Goal: Task Accomplishment & Management: Use online tool/utility

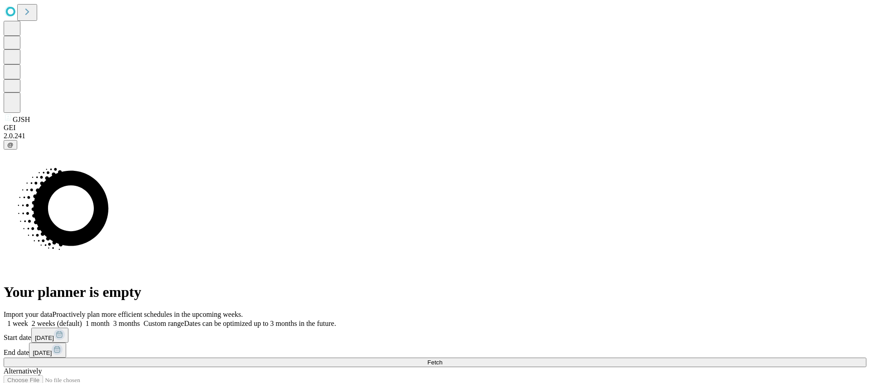
click at [675, 310] on div "Import your data Proactively plan more efficient schedules in the upcoming week…" at bounding box center [435, 356] width 863 height 92
click at [679, 357] on button "Fetch" at bounding box center [435, 362] width 863 height 10
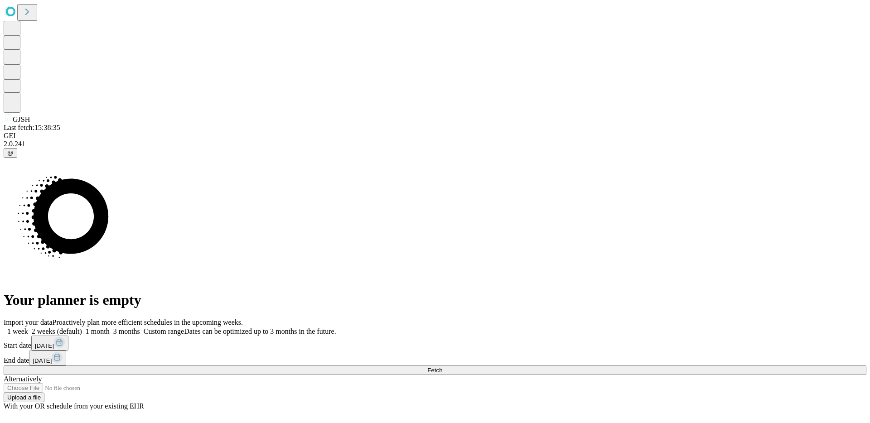
click at [724, 366] on button "Fetch" at bounding box center [435, 371] width 863 height 10
click at [654, 366] on button "Fetch" at bounding box center [435, 371] width 863 height 10
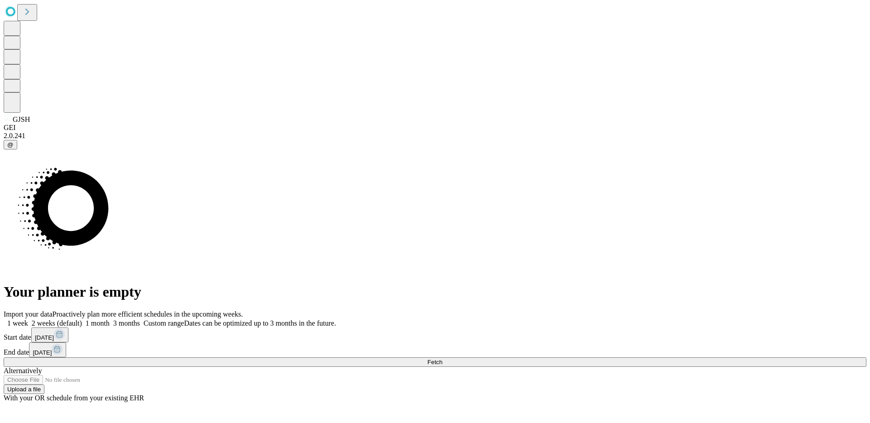
click at [635, 357] on button "Fetch" at bounding box center [435, 362] width 863 height 10
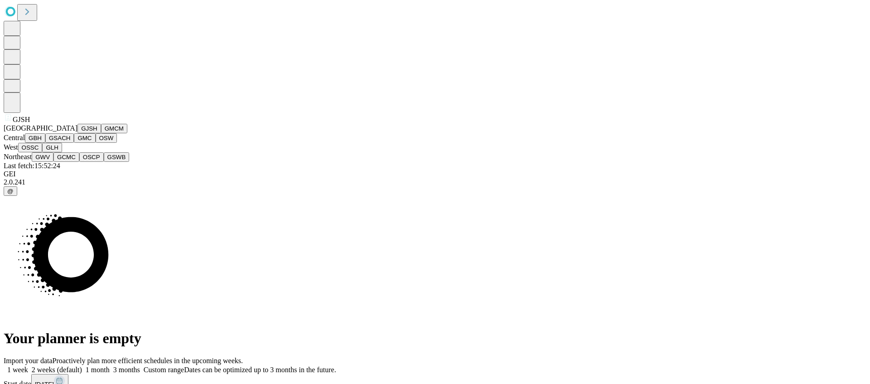
click at [74, 143] on button "GMC" at bounding box center [84, 138] width 21 height 10
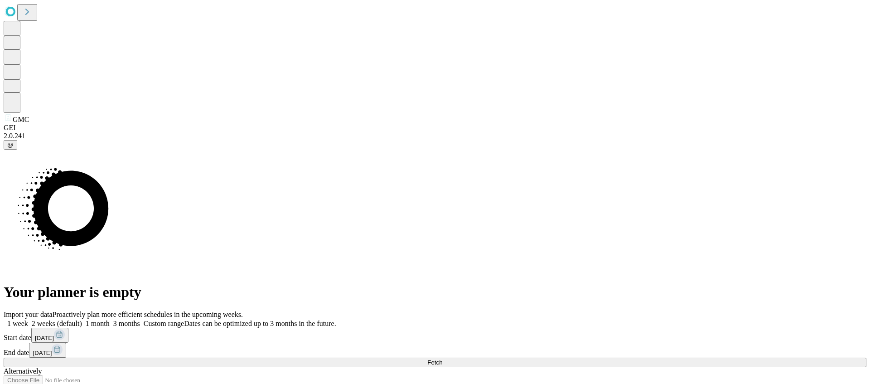
click at [641, 357] on button "Fetch" at bounding box center [435, 362] width 863 height 10
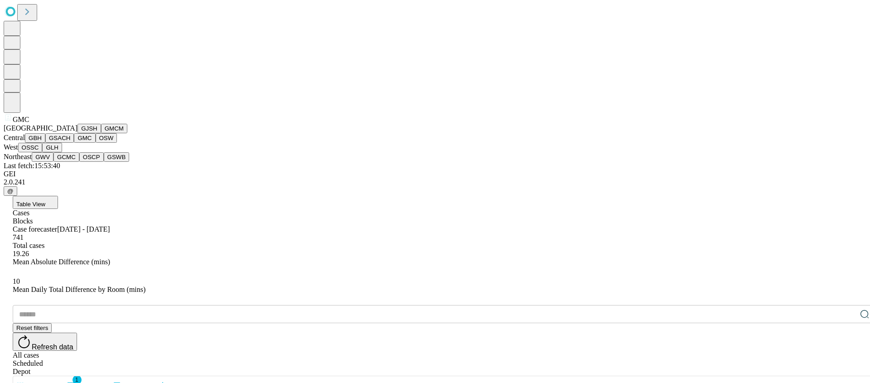
click at [77, 133] on button "GJSH" at bounding box center [89, 129] width 24 height 10
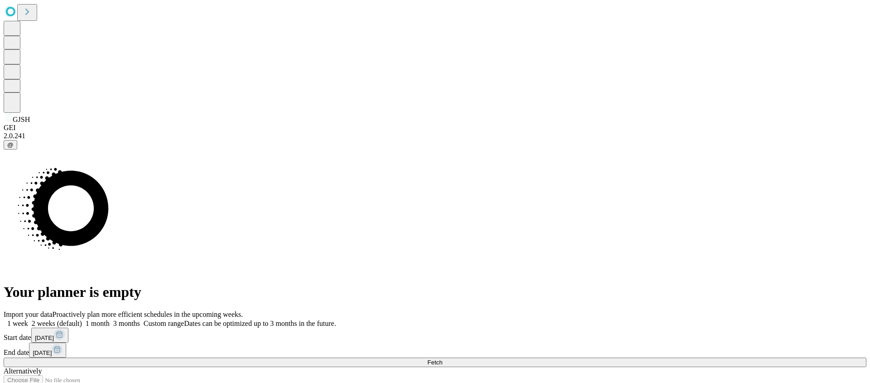
click at [442, 359] on span "Fetch" at bounding box center [434, 362] width 15 height 7
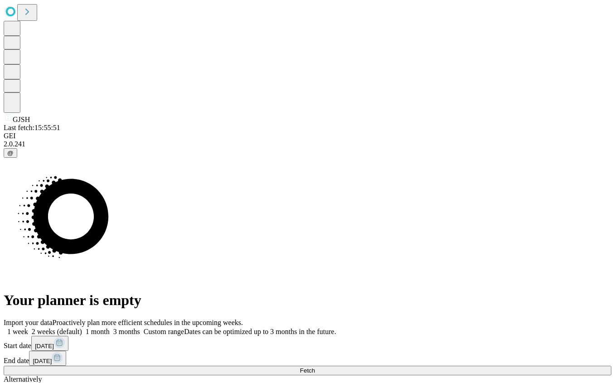
click at [487, 366] on button "Fetch" at bounding box center [308, 371] width 608 height 10
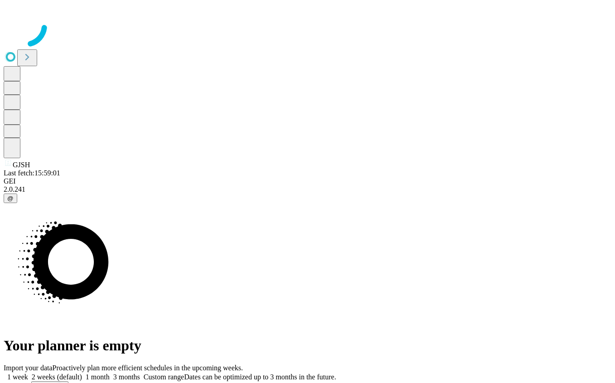
click at [611, 49] on div at bounding box center [308, 26] width 608 height 45
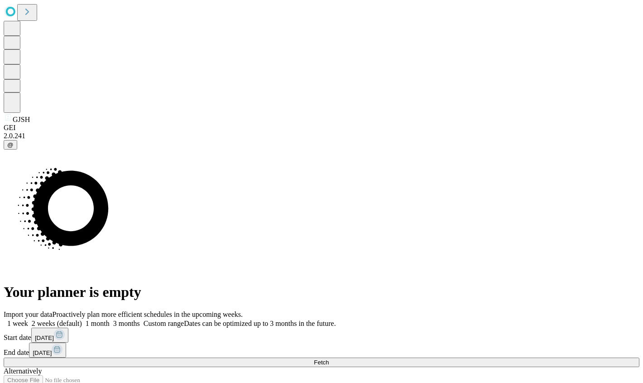
click at [292, 357] on button "Fetch" at bounding box center [322, 362] width 636 height 10
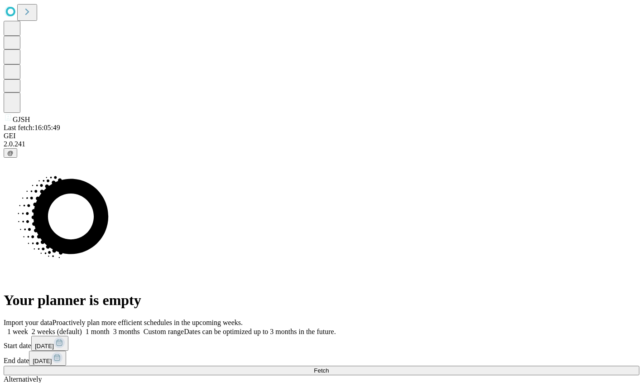
click at [292, 328] on span at bounding box center [336, 332] width 0 height 8
click at [292, 318] on div "Import your data Proactively plan more efficient schedules in the upcoming week…" at bounding box center [322, 364] width 636 height 92
click at [292, 366] on button "Fetch" at bounding box center [322, 371] width 636 height 10
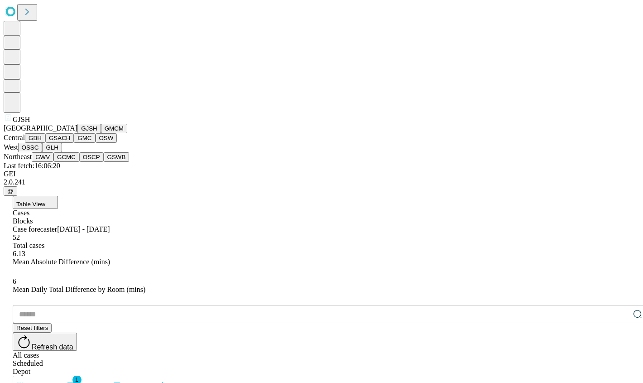
click at [77, 133] on button "GJSH" at bounding box center [89, 129] width 24 height 10
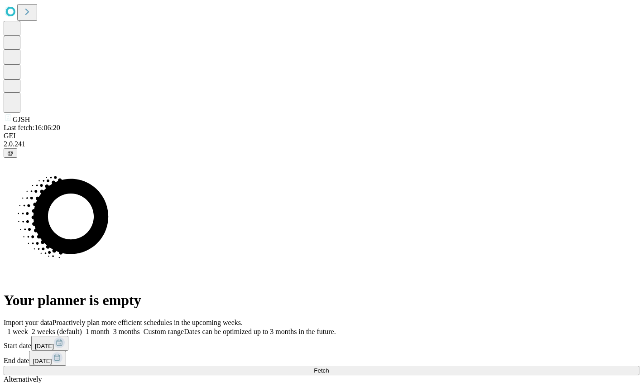
click at [292, 366] on button "Fetch" at bounding box center [322, 371] width 636 height 10
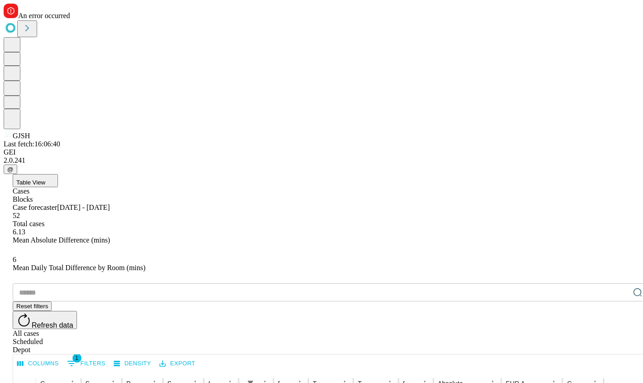
scroll to position [0, 0]
